Goal: Find specific page/section: Find specific page/section

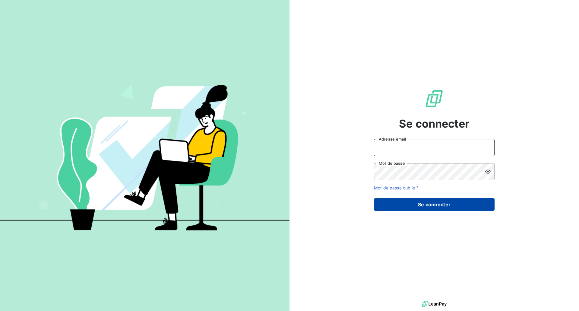
type input "[PERSON_NAME][EMAIL_ADDRESS][DOMAIN_NAME]"
click at [411, 208] on button "Se connecter" at bounding box center [434, 204] width 121 height 13
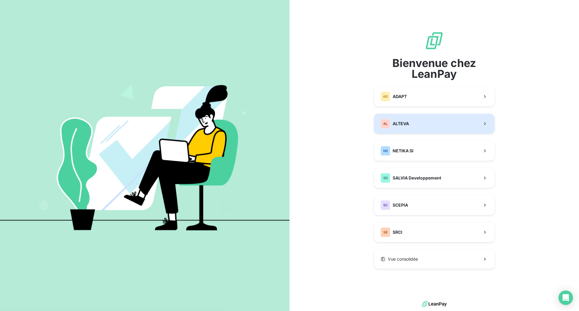
click at [416, 125] on button "AL ALTEVA" at bounding box center [434, 124] width 121 height 20
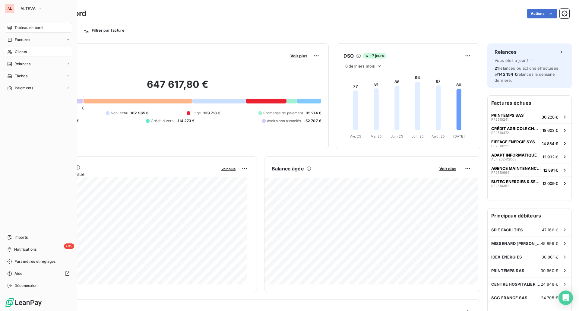
click at [22, 51] on span "Clients" at bounding box center [21, 51] width 12 height 5
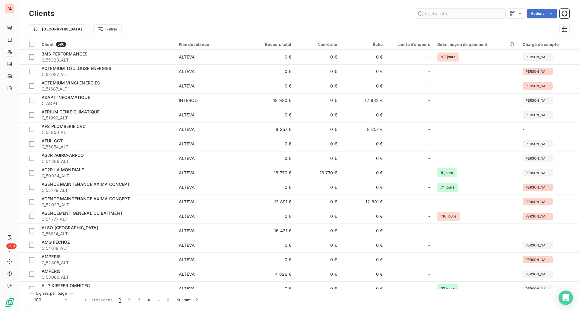
click at [463, 15] on input "text" at bounding box center [460, 14] width 90 height 10
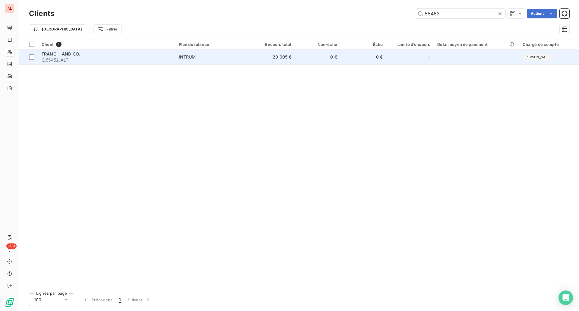
type input "55452"
click at [83, 56] on div "FRANCHI AND CO." at bounding box center [107, 54] width 130 height 6
